Goal: Task Accomplishment & Management: Manage account settings

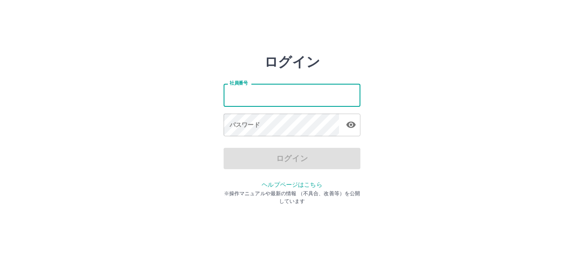
click at [263, 95] on input "社員番号" at bounding box center [291, 95] width 137 height 23
type input "*******"
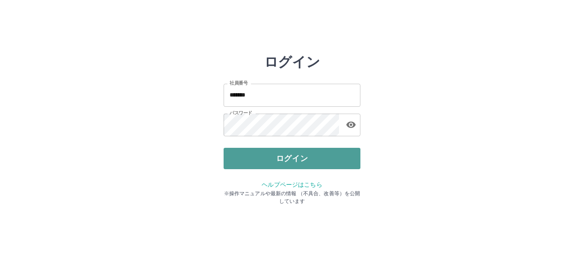
click at [272, 156] on button "ログイン" at bounding box center [291, 158] width 137 height 21
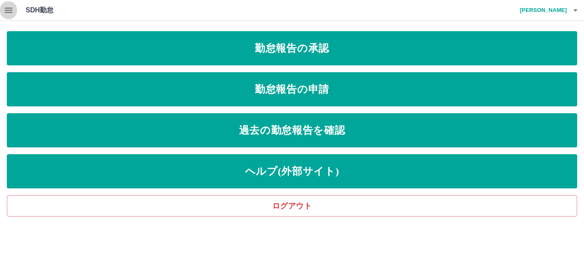
click at [10, 12] on icon "button" at bounding box center [9, 10] width 8 height 5
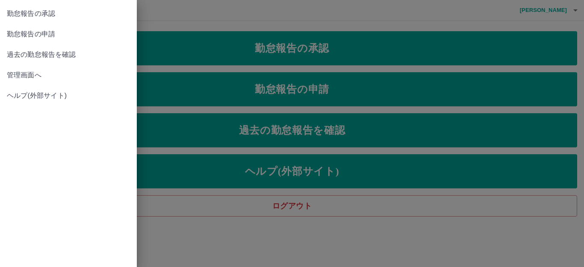
click at [61, 36] on span "勤怠報告の申請" at bounding box center [68, 34] width 123 height 10
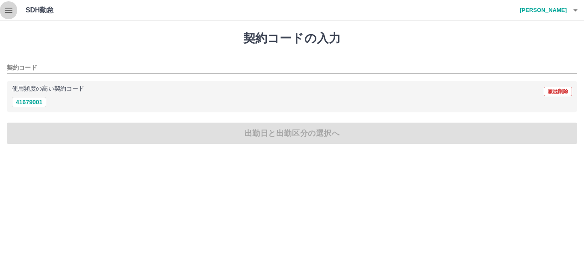
click at [11, 11] on icon "button" at bounding box center [8, 10] width 10 height 10
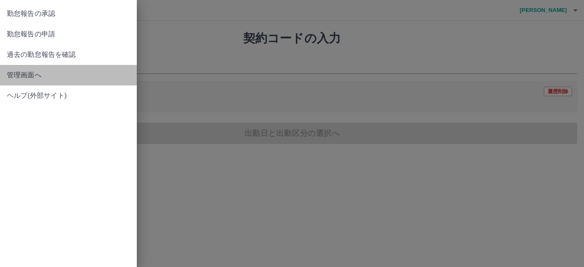
click at [42, 73] on span "管理画面へ" at bounding box center [68, 75] width 123 height 10
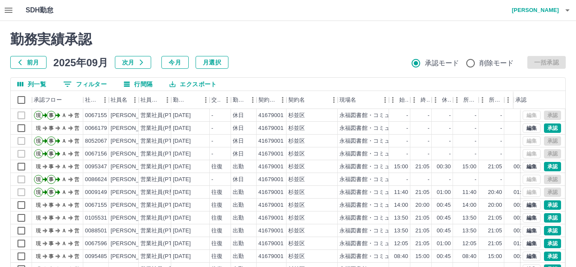
scroll to position [43, 0]
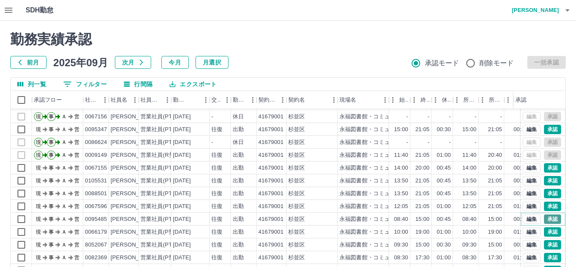
click at [545, 215] on button "承認" at bounding box center [552, 219] width 17 height 9
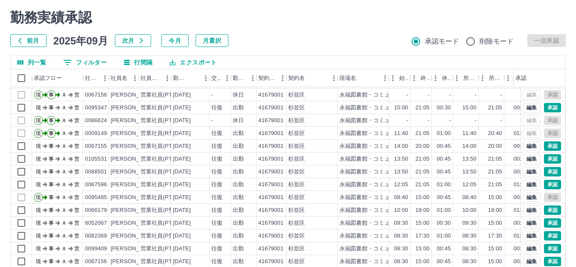
scroll to position [85, 0]
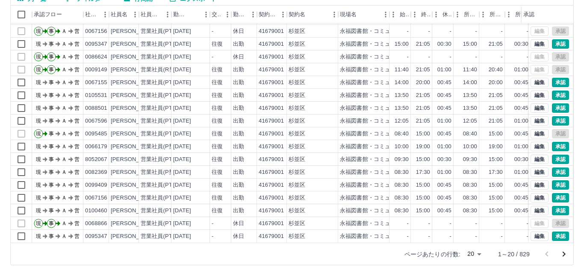
click at [473, 255] on body "SDH勤怠 [PERSON_NAME] 勤務実績承認 前月 [DATE] 次月 今月 月選択 承認モード 削除モード 一括承認 列一覧 0 フィルター 行間隔…" at bounding box center [292, 95] width 584 height 361
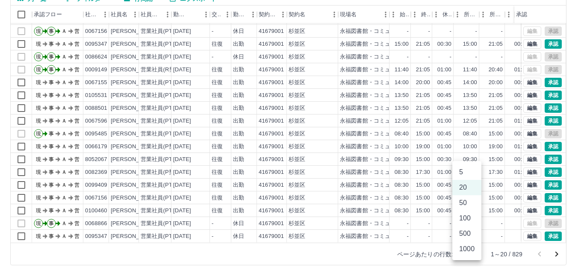
click at [470, 219] on li "100" at bounding box center [466, 218] width 29 height 15
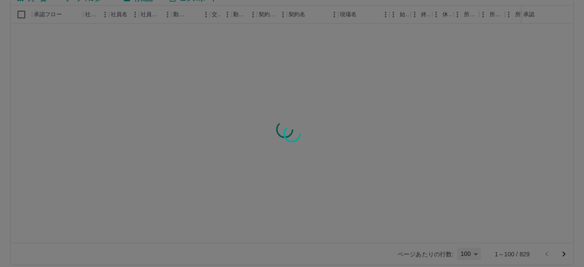
type input "***"
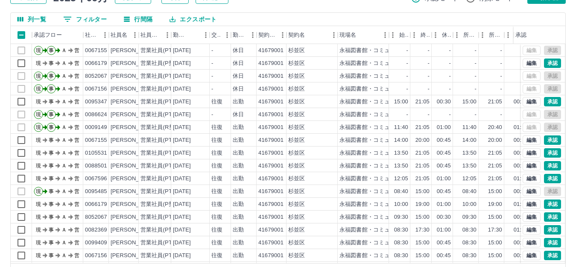
scroll to position [51, 0]
